Goal: Check status: Check status

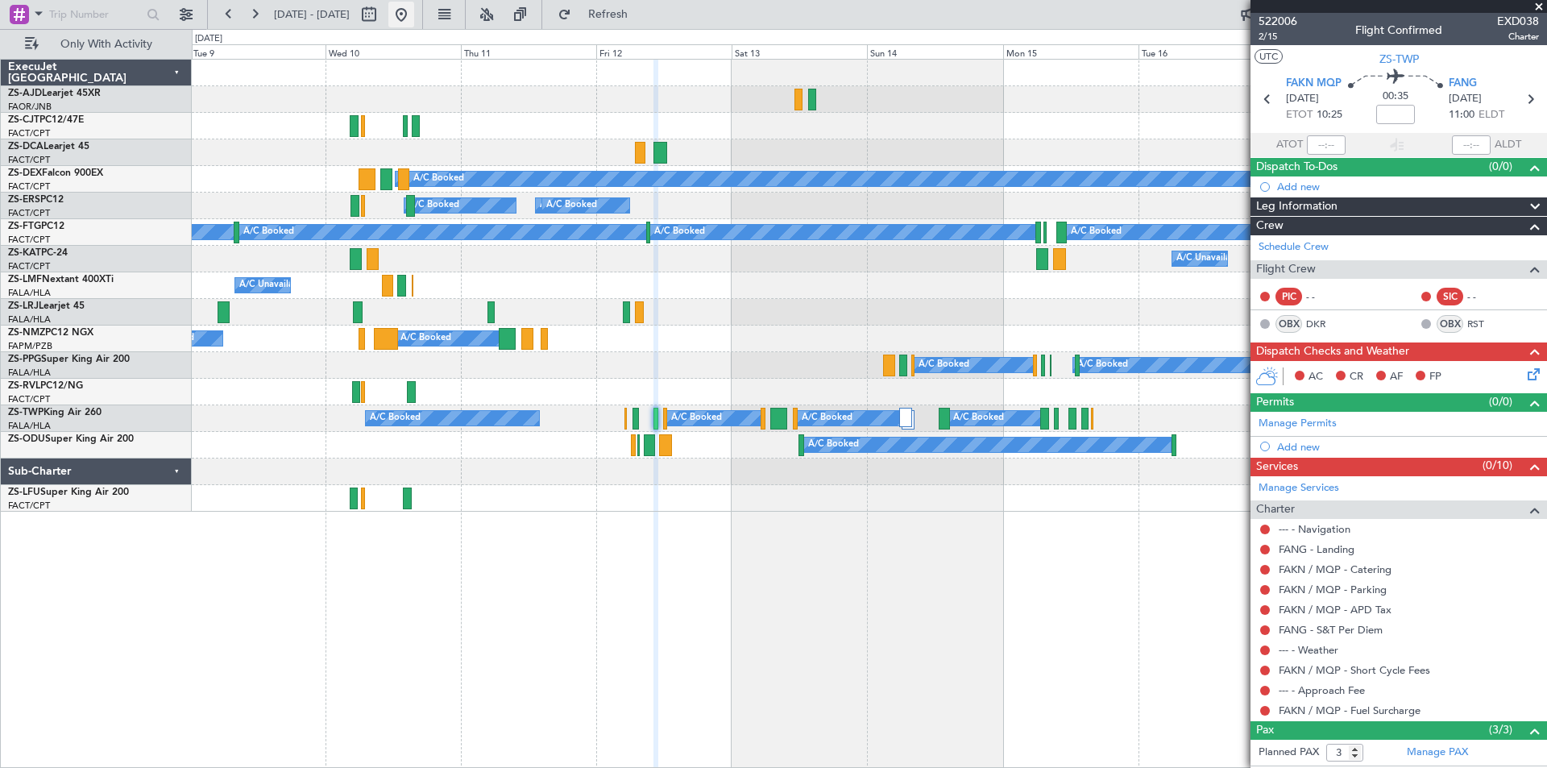
click at [414, 13] on button at bounding box center [401, 15] width 26 height 26
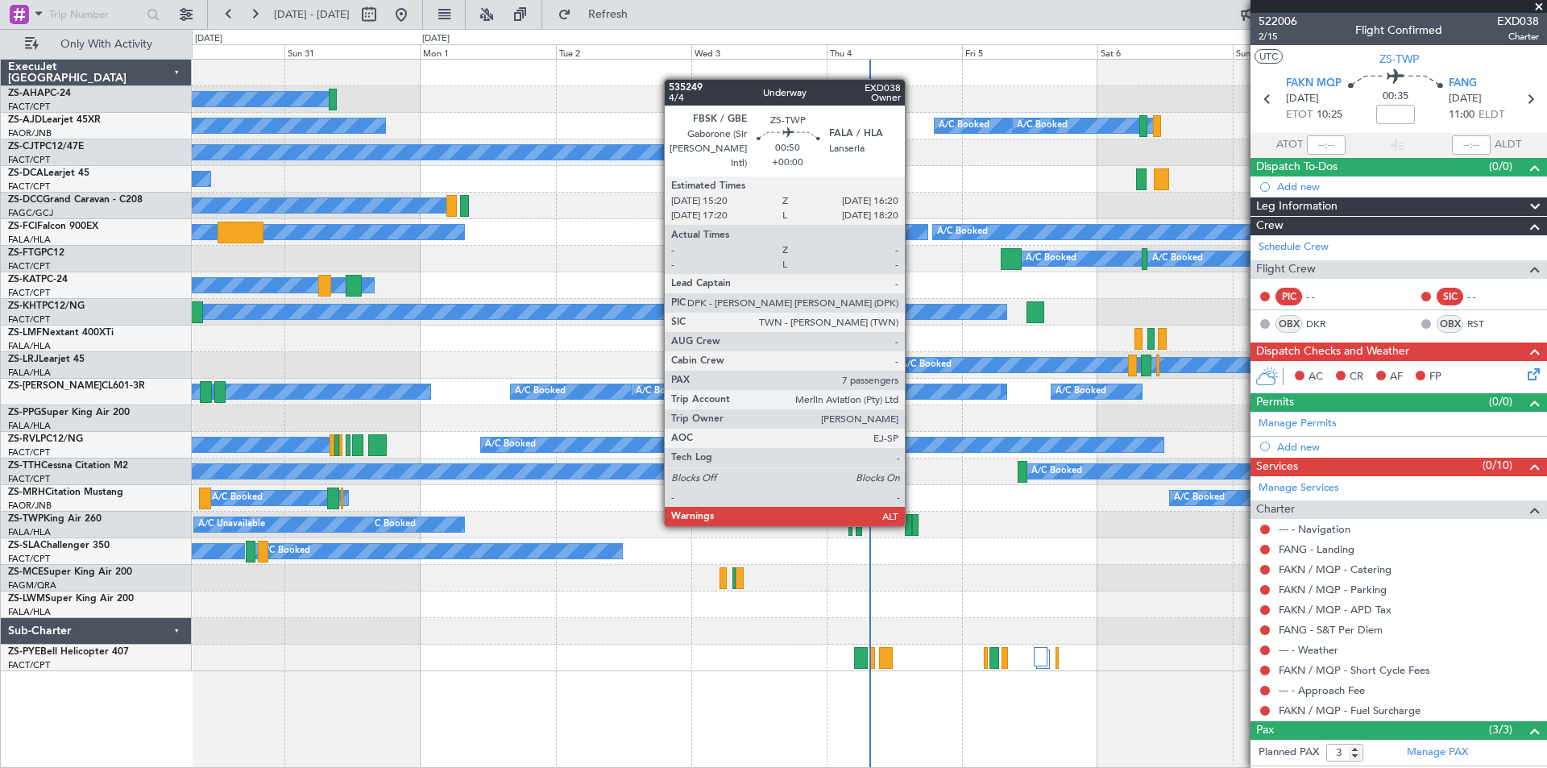
click at [912, 525] on div at bounding box center [915, 525] width 6 height 22
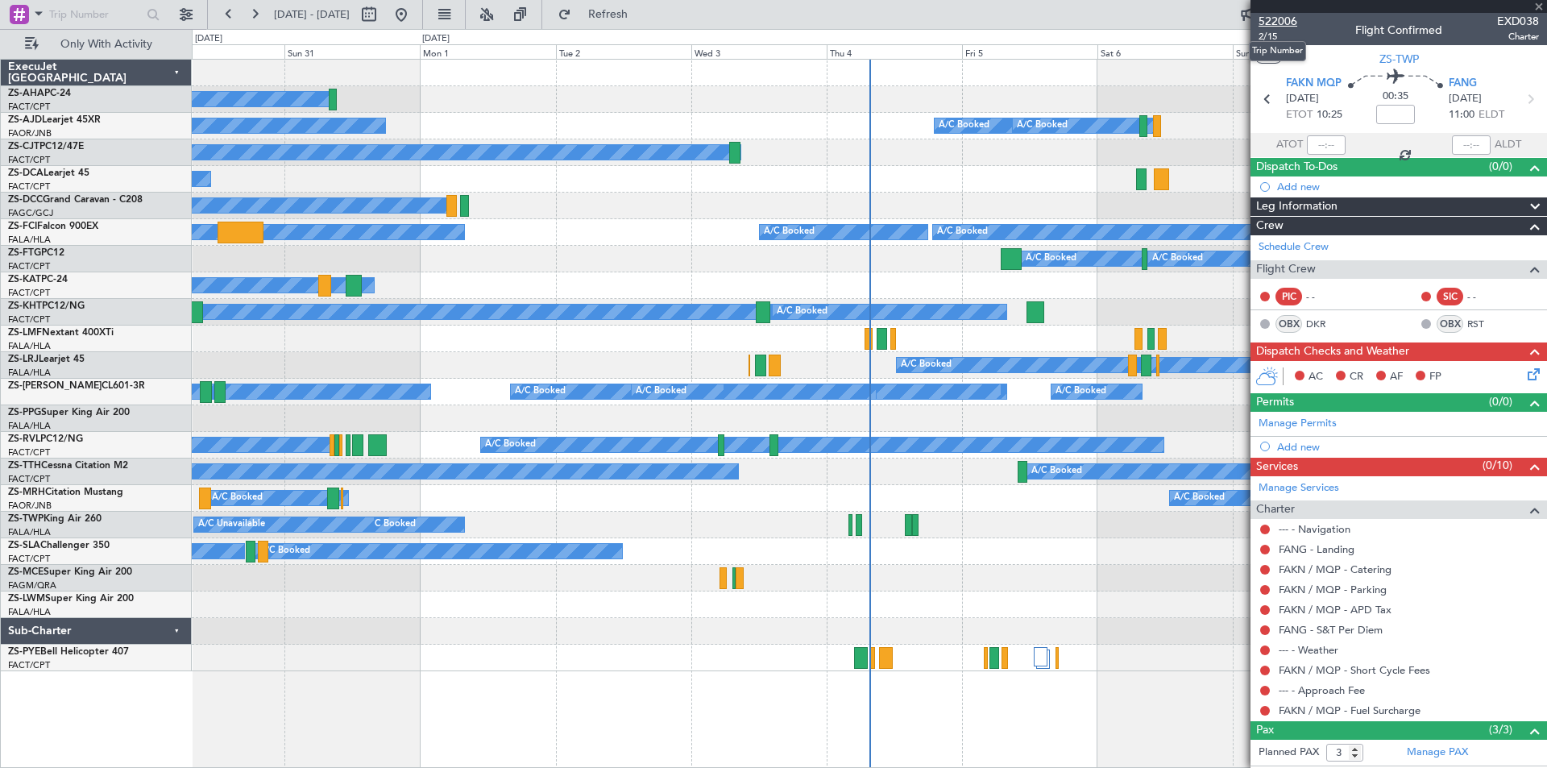
click at [1279, 19] on span "522006" at bounding box center [1277, 21] width 39 height 17
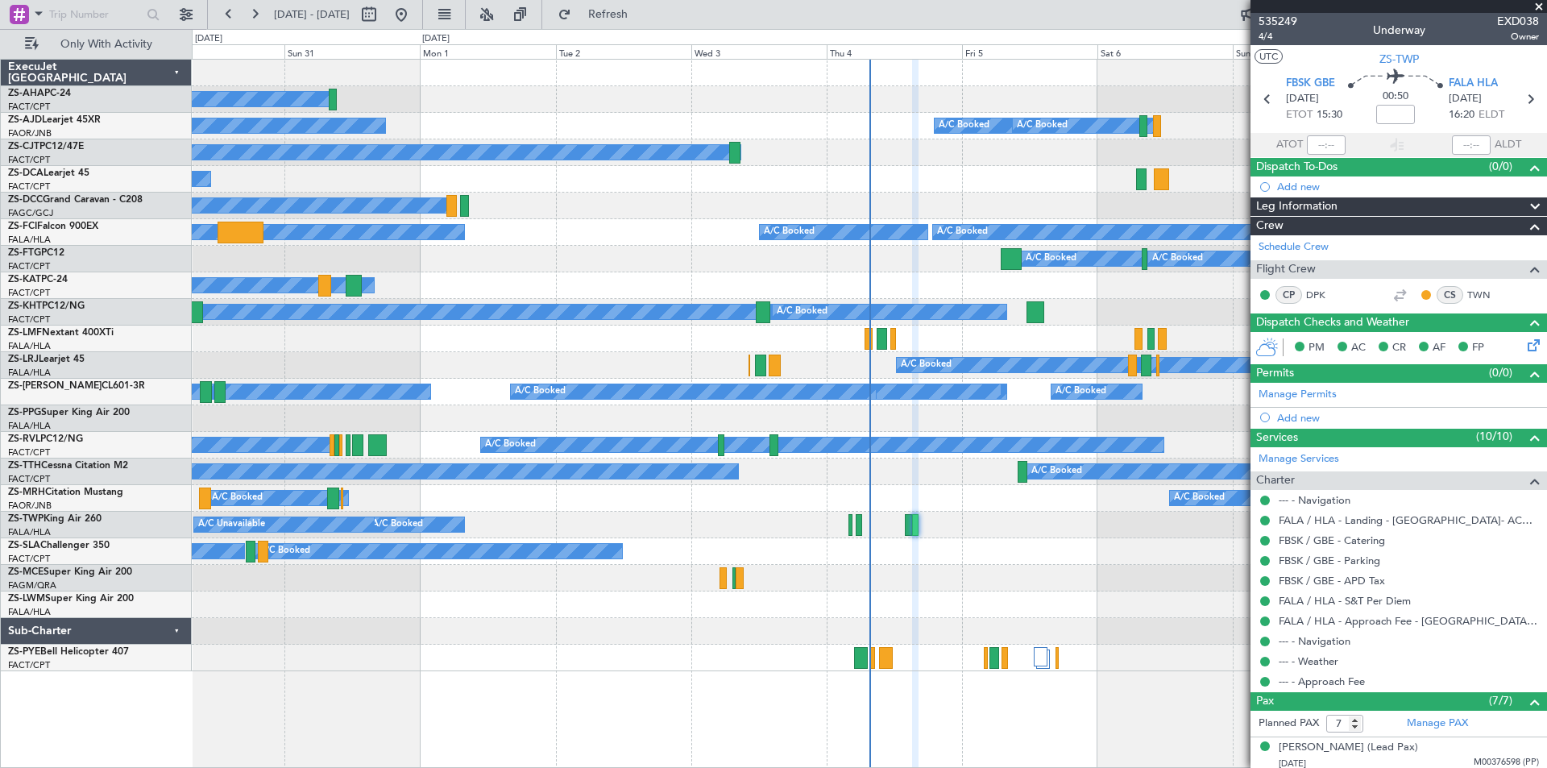
click at [1540, 1] on span at bounding box center [1539, 7] width 16 height 15
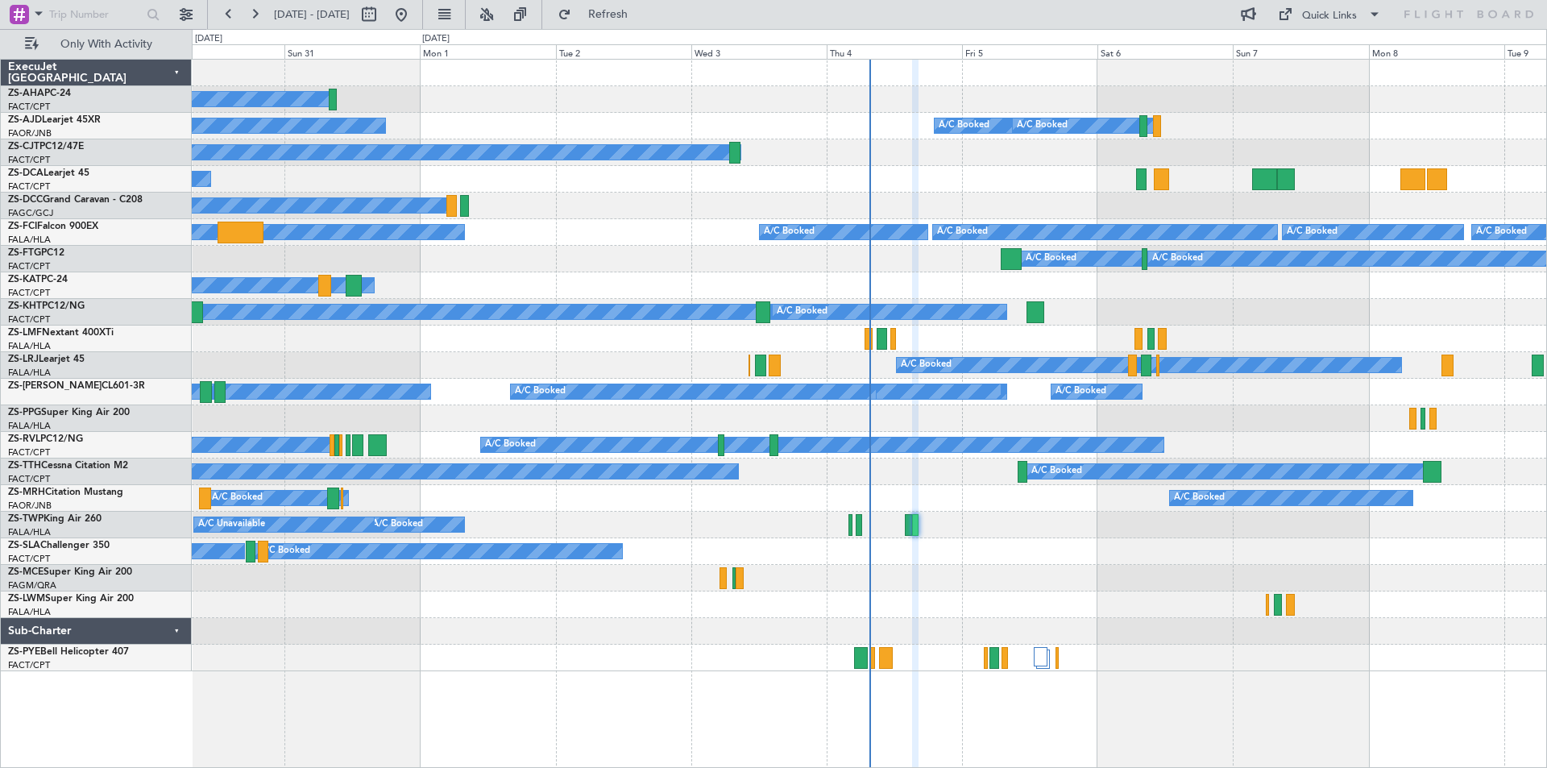
type input "0"
click at [414, 9] on button at bounding box center [401, 15] width 26 height 26
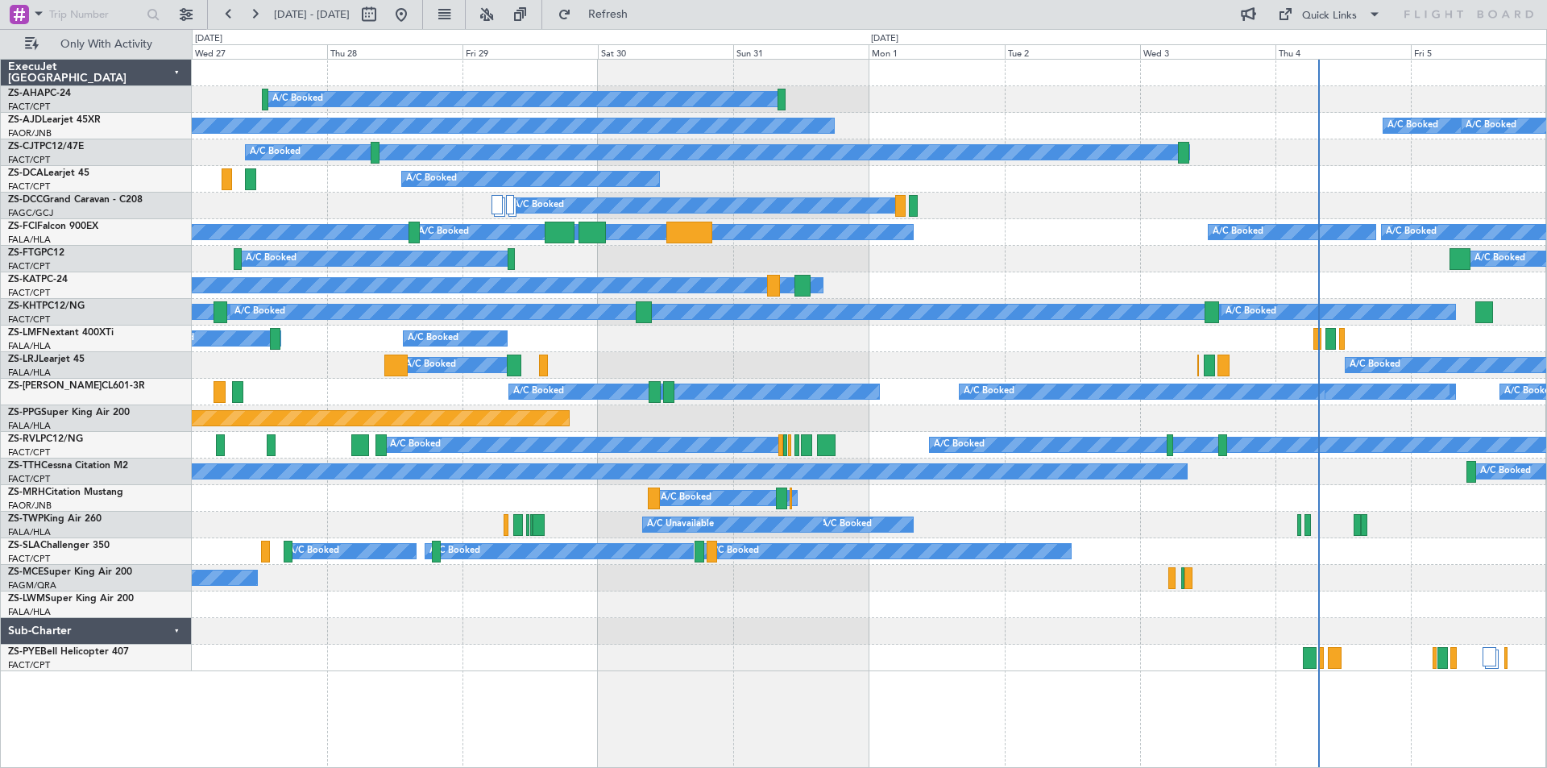
click at [977, 503] on div "A/C Booked A/C Booked" at bounding box center [869, 498] width 1354 height 27
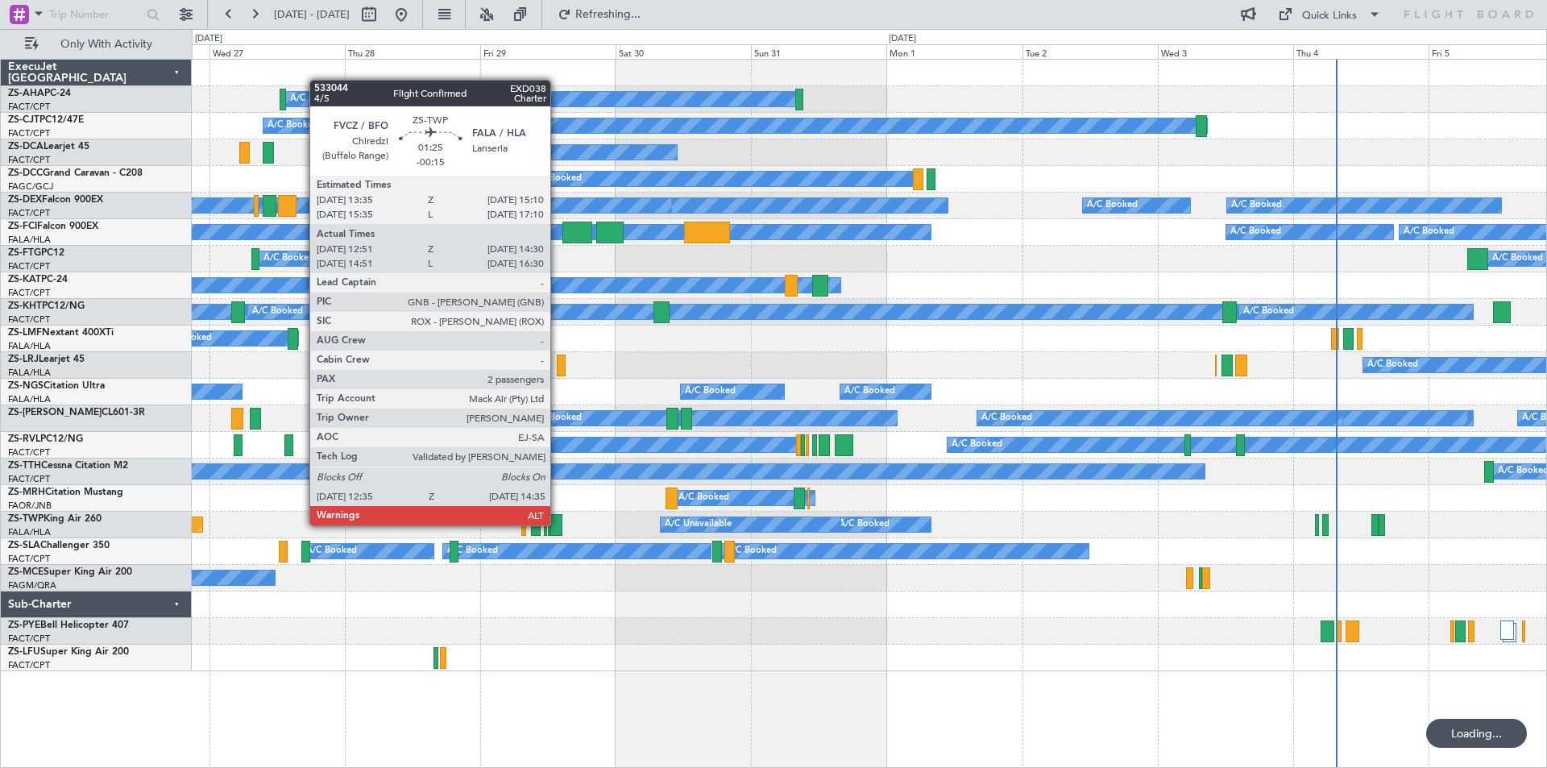
click at [558, 524] on div at bounding box center [556, 525] width 12 height 22
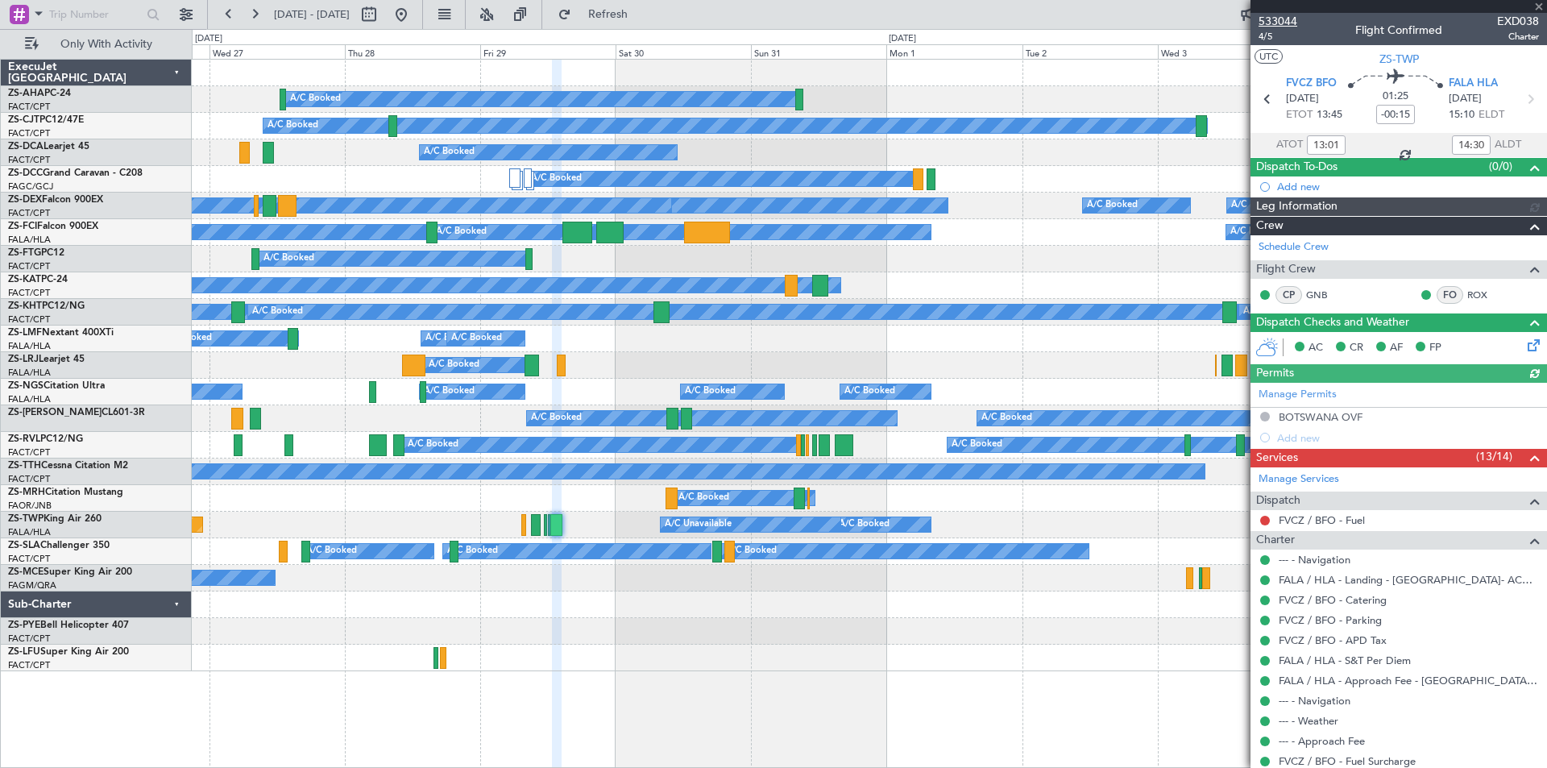
click at [1286, 16] on span "533044" at bounding box center [1277, 21] width 39 height 17
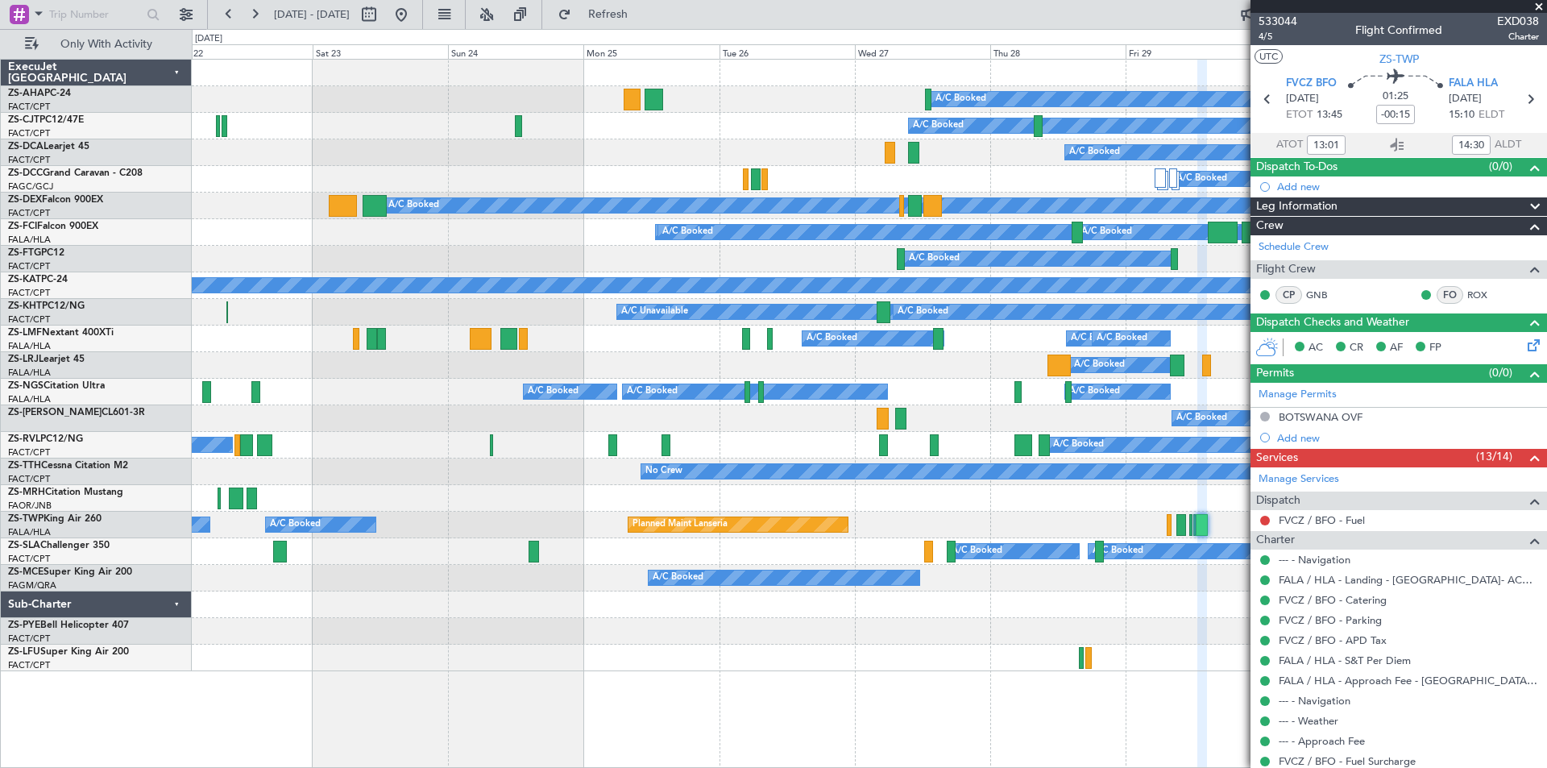
click at [1026, 488] on div "A/C Booked A/C Booked A/C Booked A/C Unavailable Planned Maint A/C Booked A/C B…" at bounding box center [869, 366] width 1354 height 612
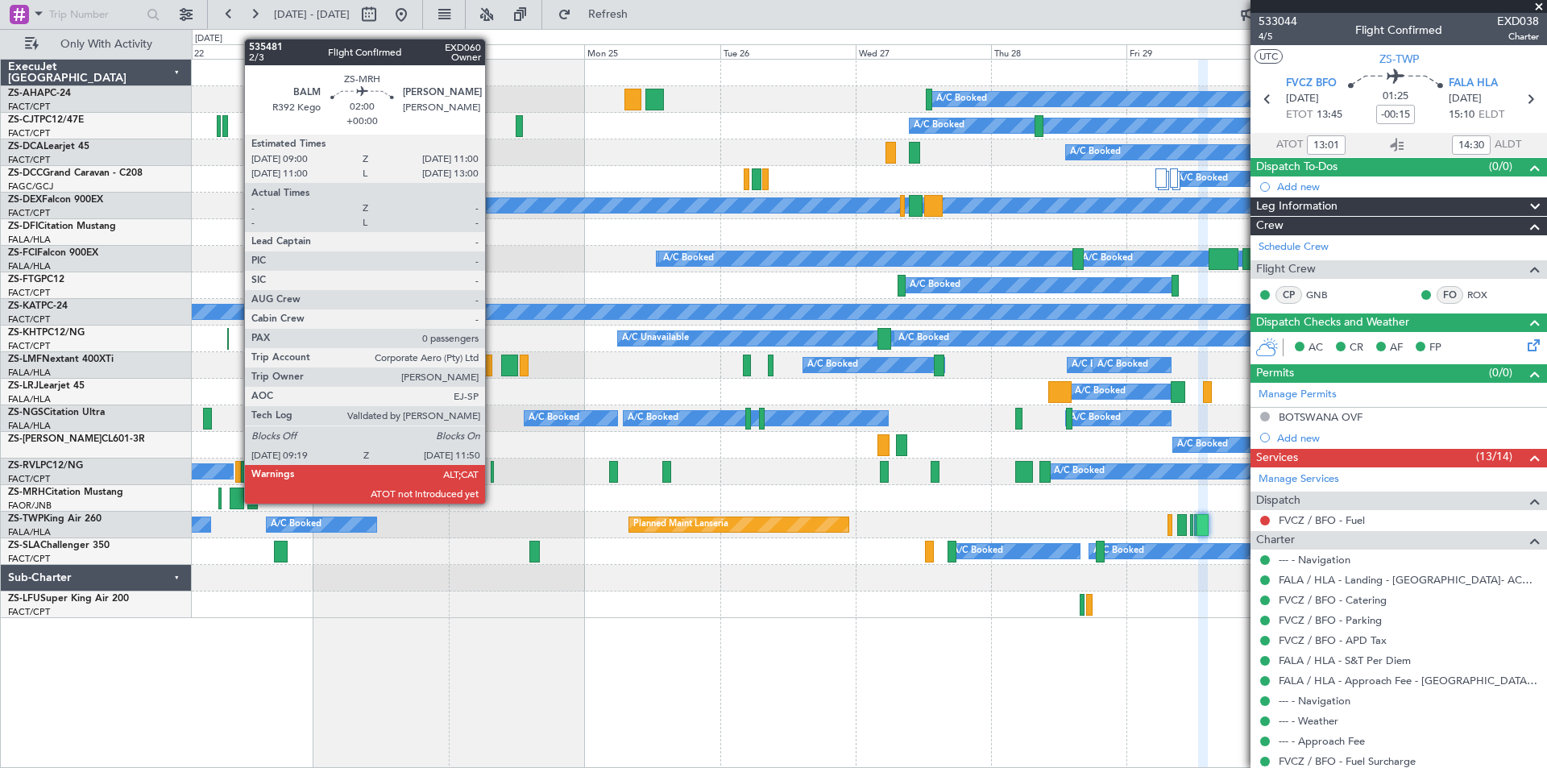
click at [236, 502] on div at bounding box center [237, 498] width 15 height 22
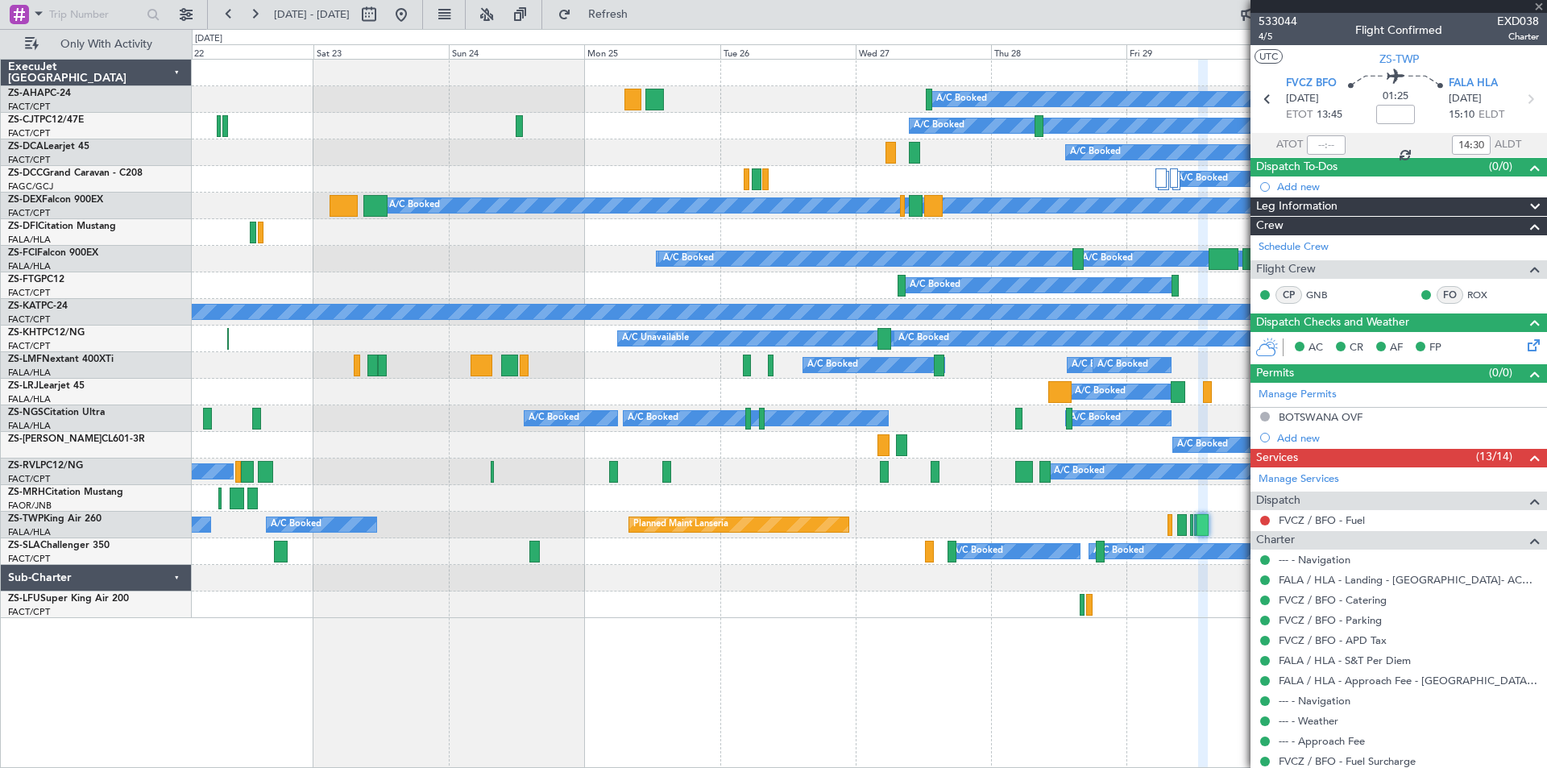
type input "0"
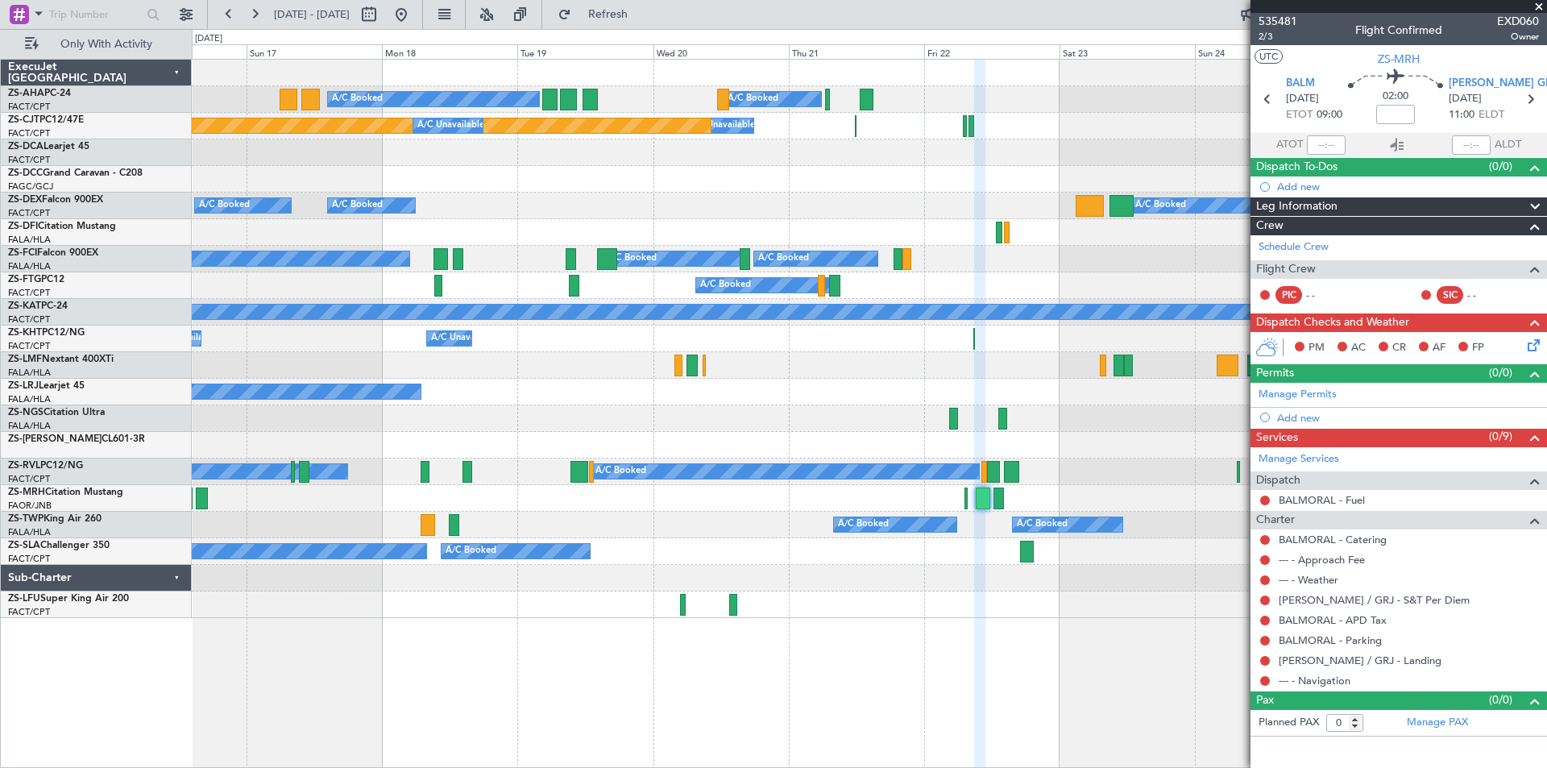
click at [1020, 508] on div "A/C Booked A/C Booked A/C Booked A/C Booked A/C Booked A/C Unavailable Planned …" at bounding box center [869, 339] width 1354 height 558
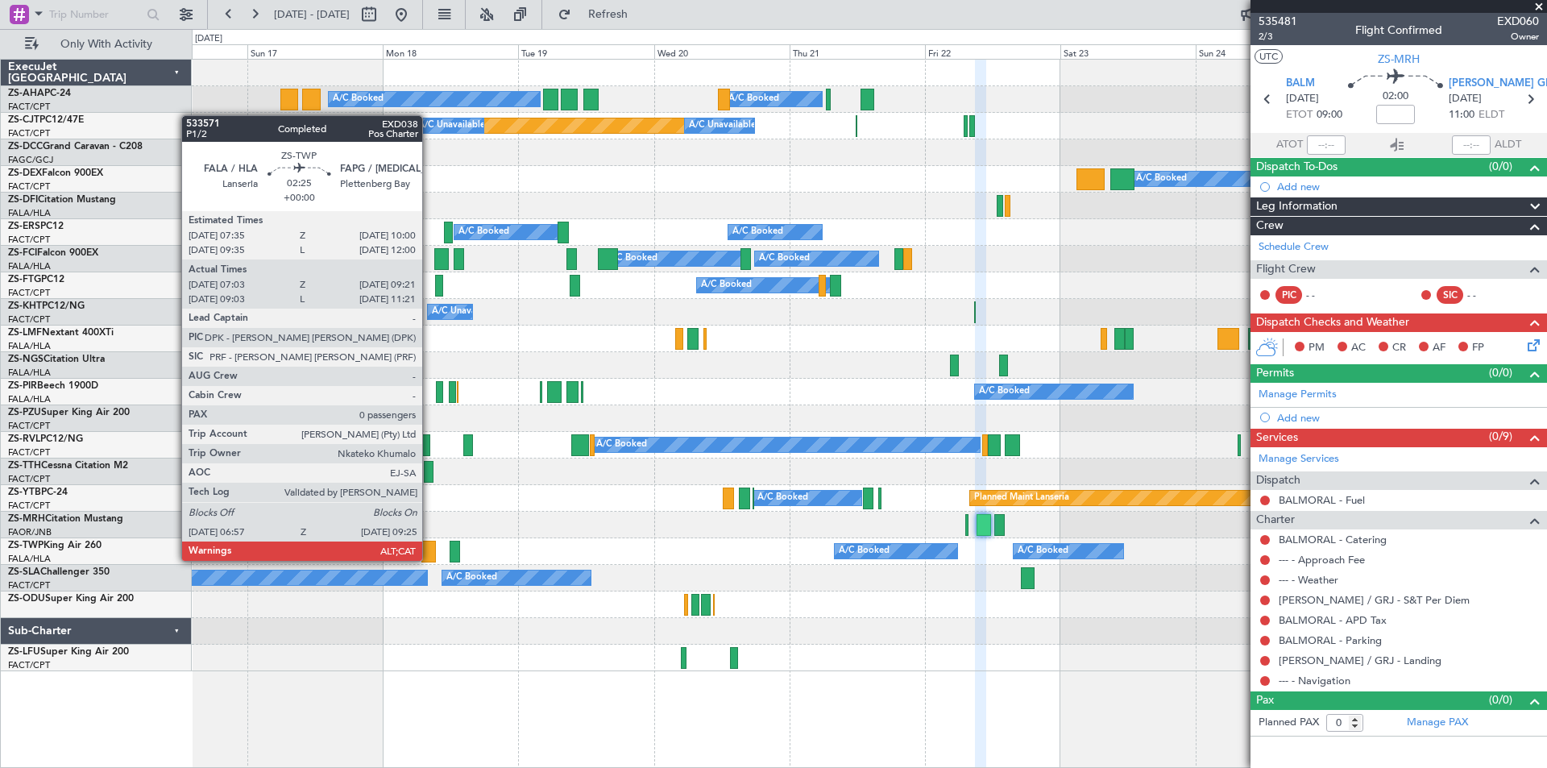
click at [429, 559] on div at bounding box center [428, 552] width 15 height 22
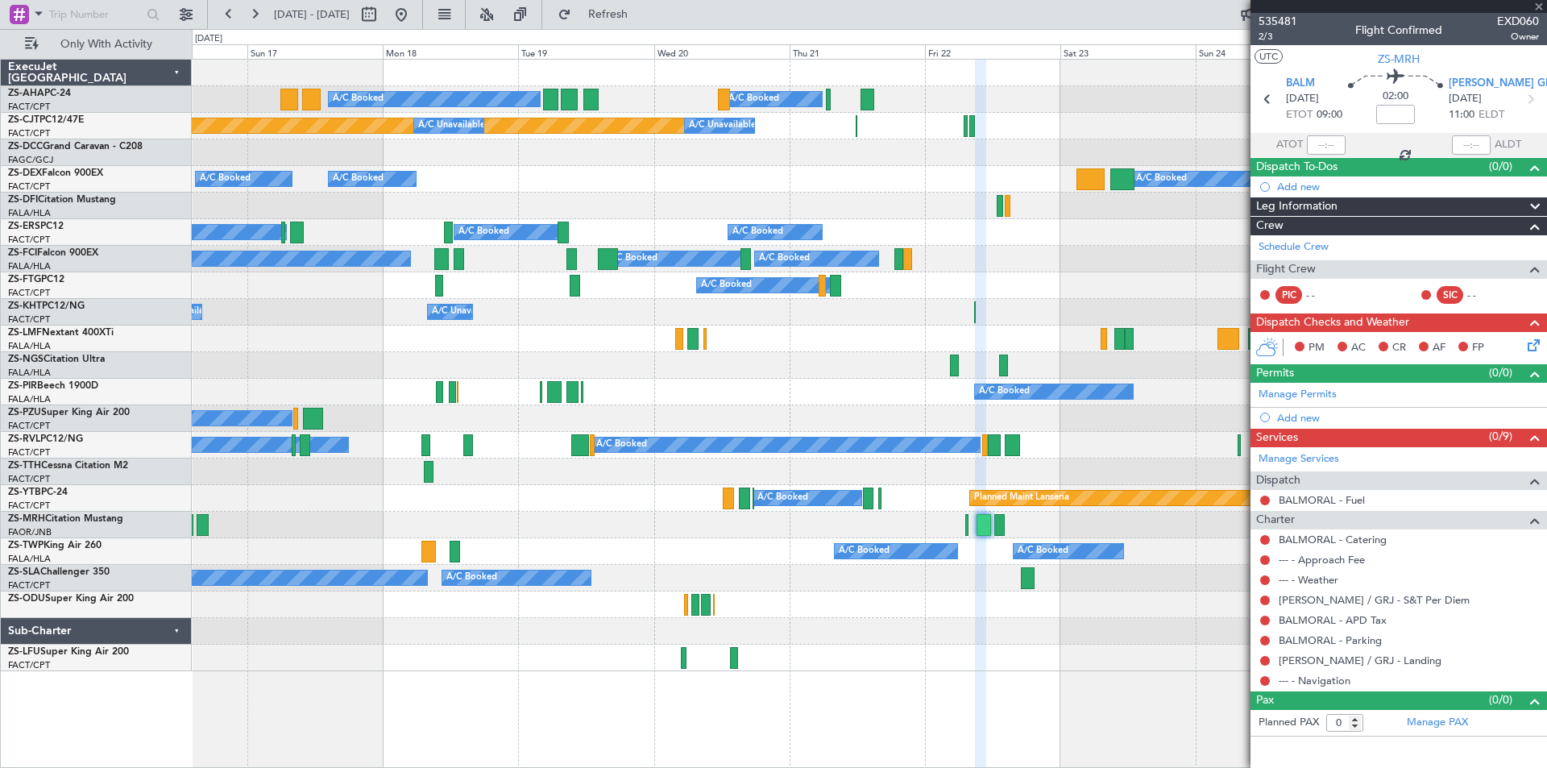
type input "07:03"
type input "09:21"
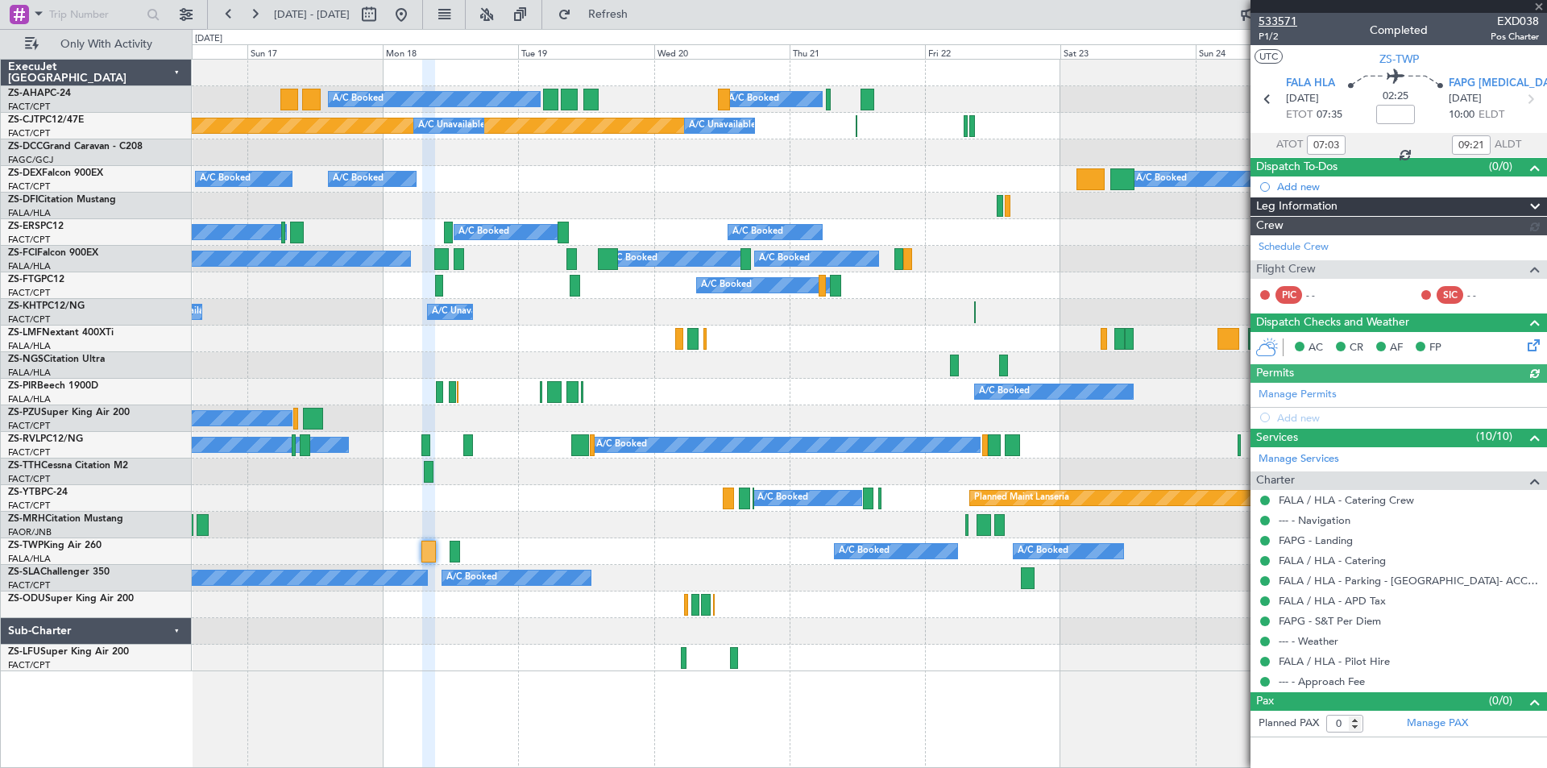
click at [1279, 21] on span "533571" at bounding box center [1277, 21] width 39 height 17
